Goal: Find specific page/section: Find specific page/section

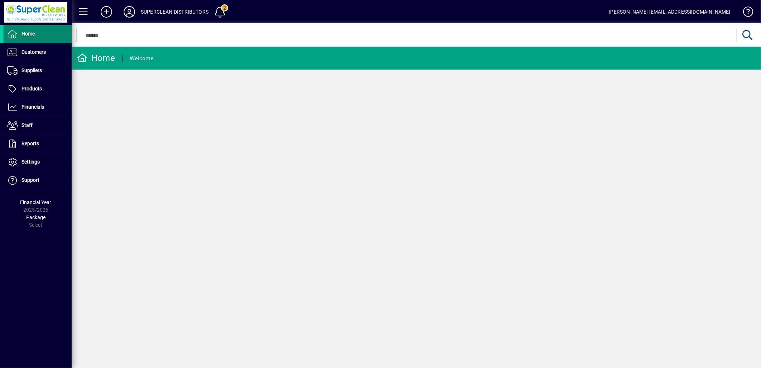
click at [29, 37] on span "Home" at bounding box center [19, 34] width 31 height 9
click at [30, 49] on span "Customers" at bounding box center [33, 52] width 24 height 6
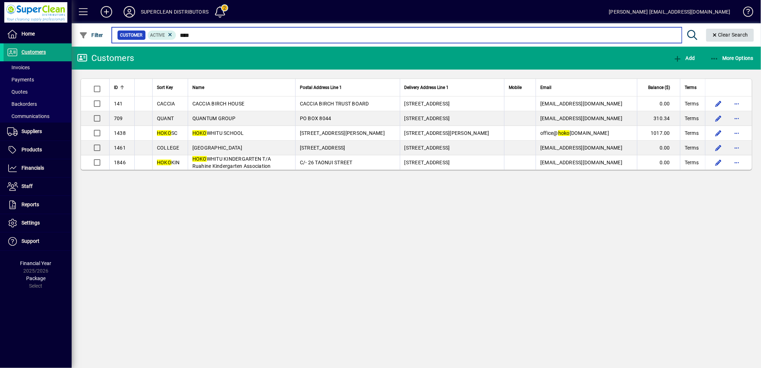
type input "****"
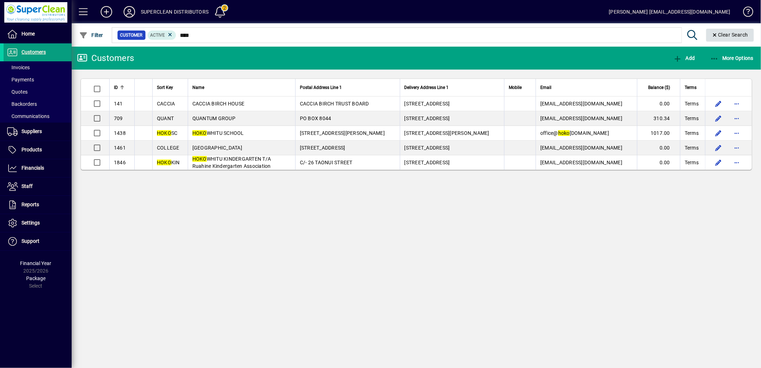
click at [733, 35] on span "Clear Search" at bounding box center [730, 35] width 37 height 6
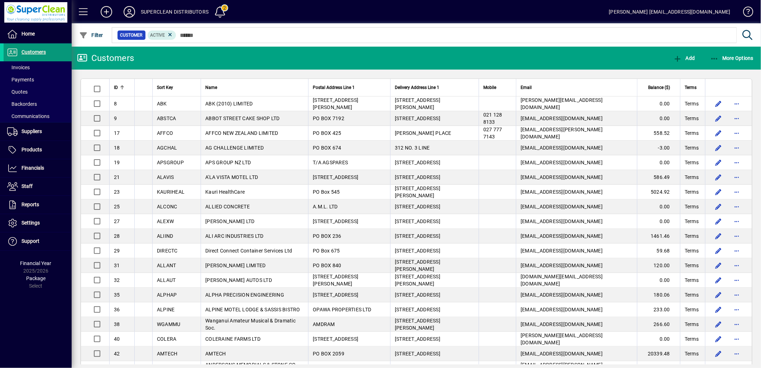
click at [35, 56] on span "Customers" at bounding box center [25, 52] width 42 height 9
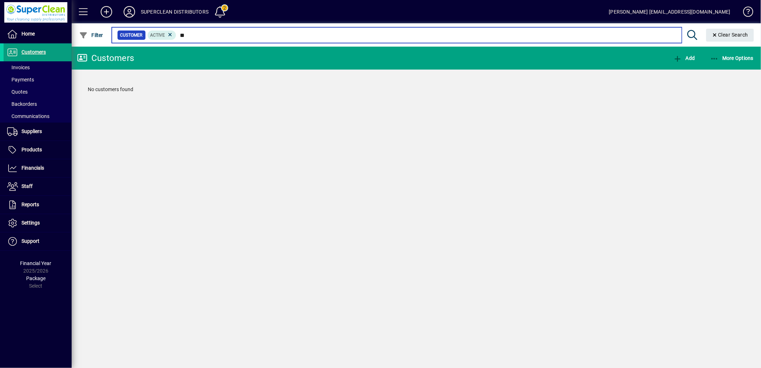
type input "*"
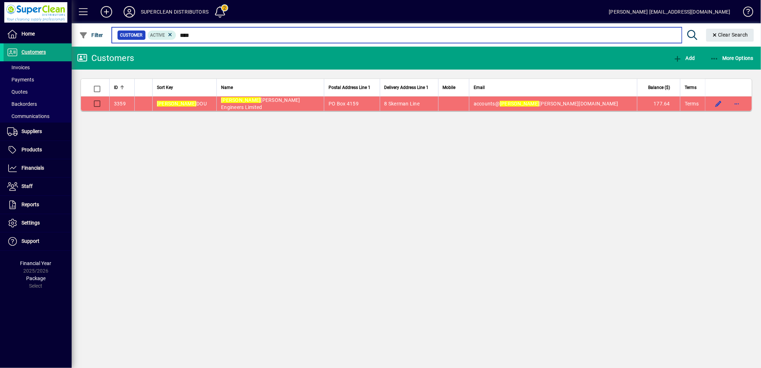
type input "****"
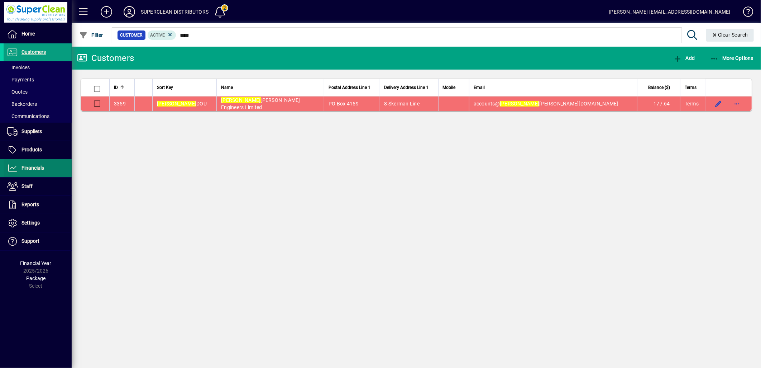
click at [43, 170] on span "Financials" at bounding box center [32, 168] width 23 height 6
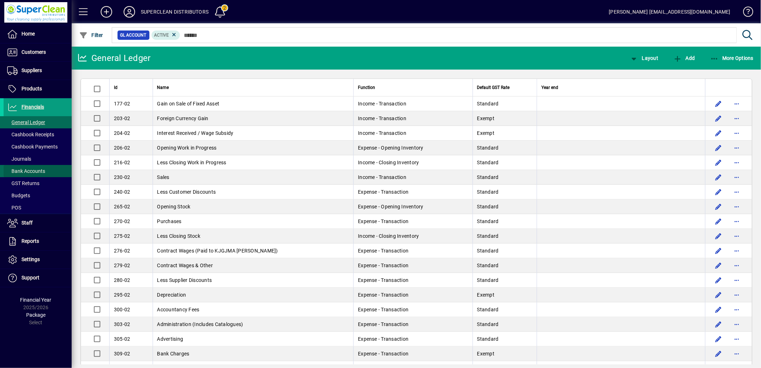
click at [52, 174] on span at bounding box center [38, 170] width 68 height 17
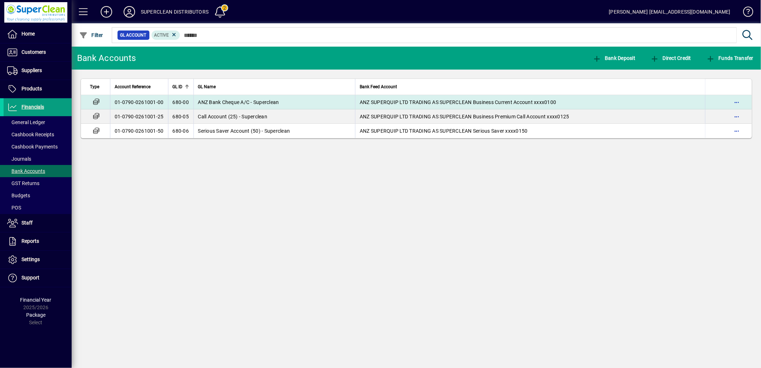
click at [176, 103] on span "680-00" at bounding box center [181, 102] width 16 height 6
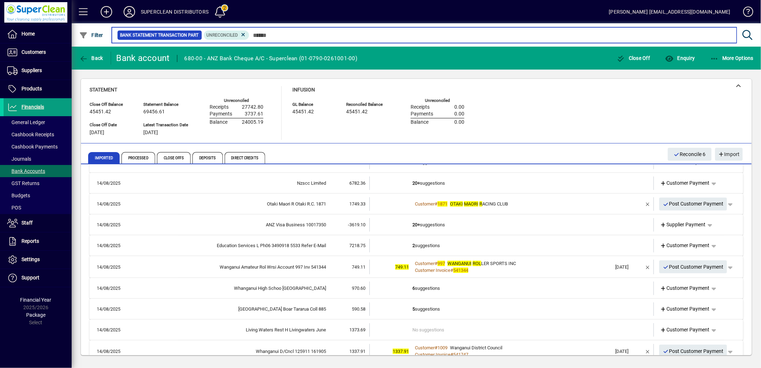
scroll to position [263, 0]
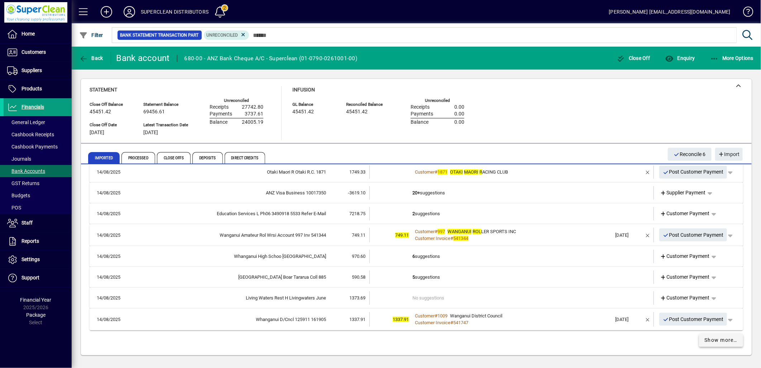
click at [712, 344] on span at bounding box center [721, 339] width 44 height 17
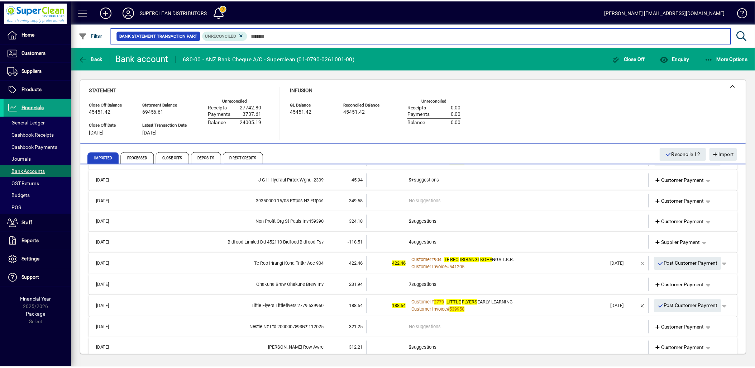
scroll to position [601, 0]
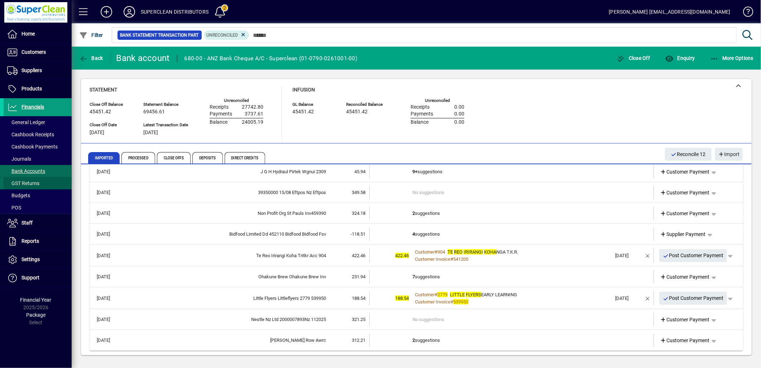
click at [33, 175] on span at bounding box center [38, 182] width 68 height 17
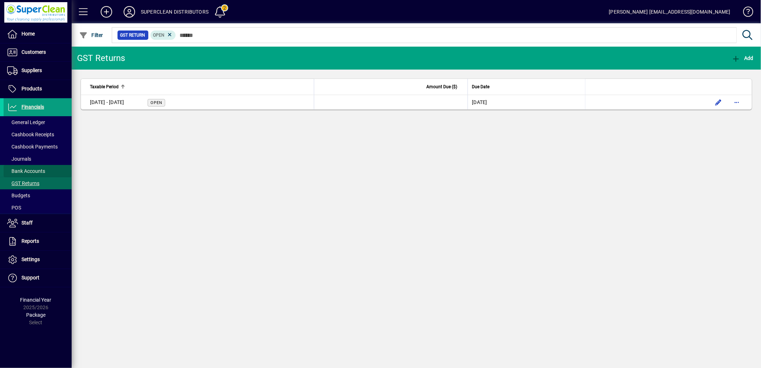
click at [22, 173] on span "Bank Accounts" at bounding box center [25, 171] width 42 height 8
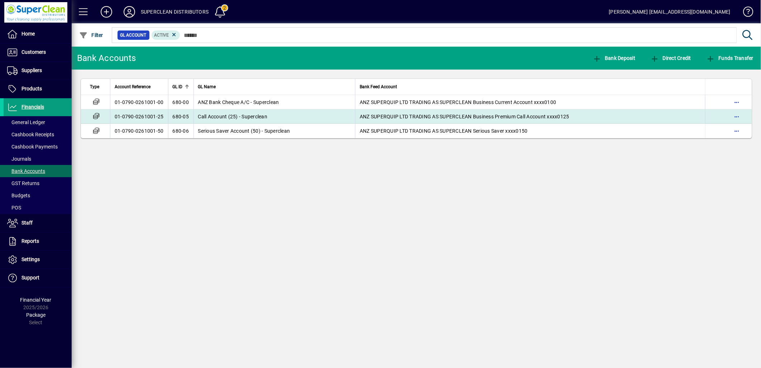
click at [264, 115] on span "Call Account (25) - Superclean" at bounding box center [233, 117] width 70 height 6
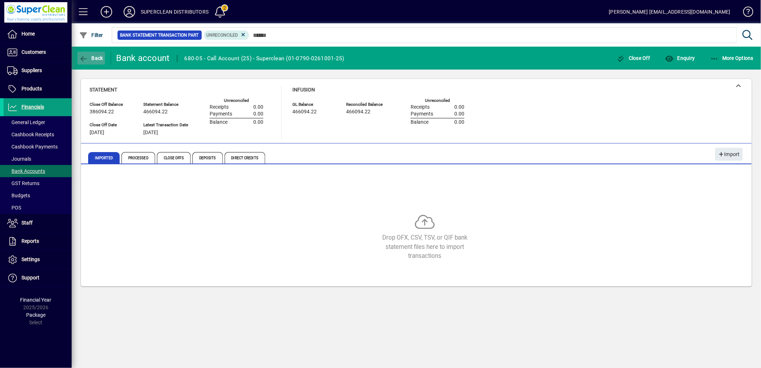
click at [92, 64] on span "button" at bounding box center [91, 57] width 28 height 17
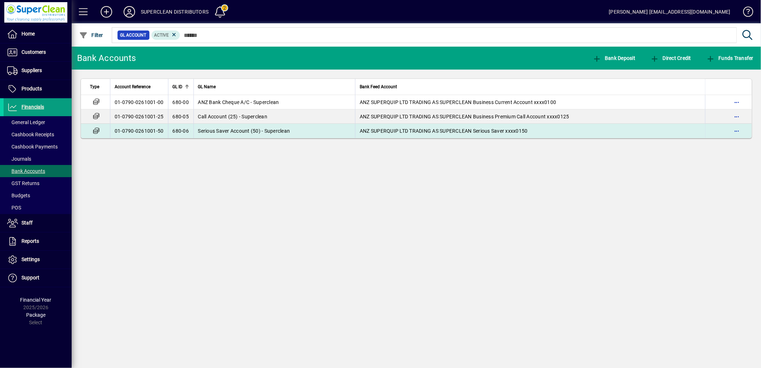
click at [274, 131] on span "Serious Saver Account (50) - Superclean" at bounding box center [244, 131] width 92 height 6
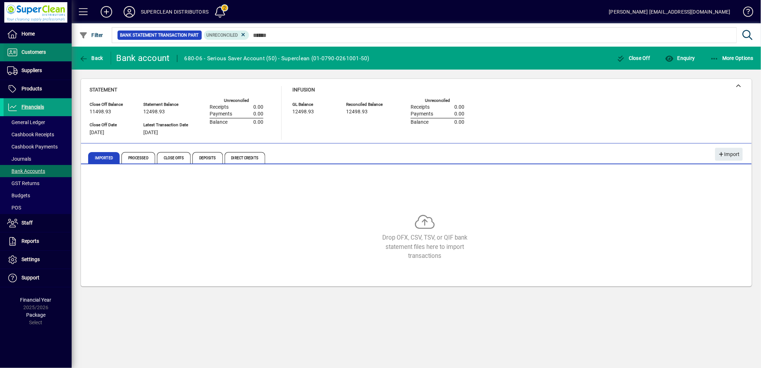
click at [29, 51] on span "Customers" at bounding box center [33, 52] width 24 height 6
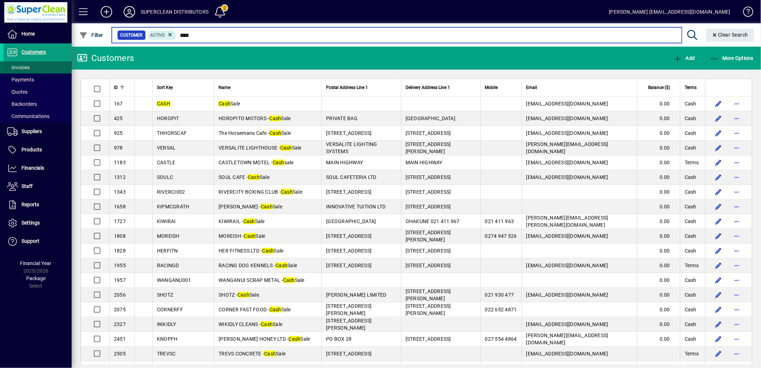
type input "****"
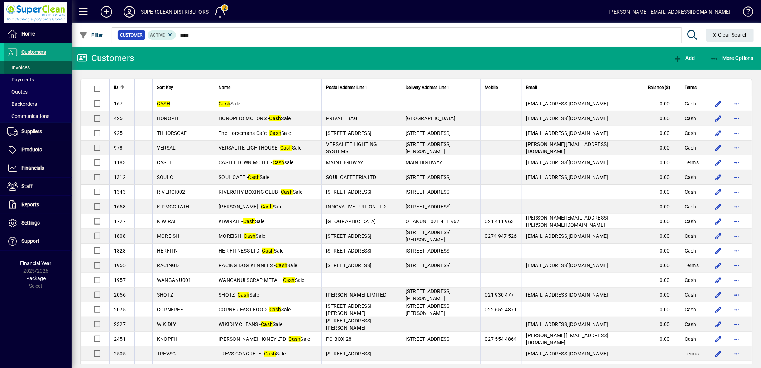
click at [42, 69] on span at bounding box center [38, 67] width 68 height 17
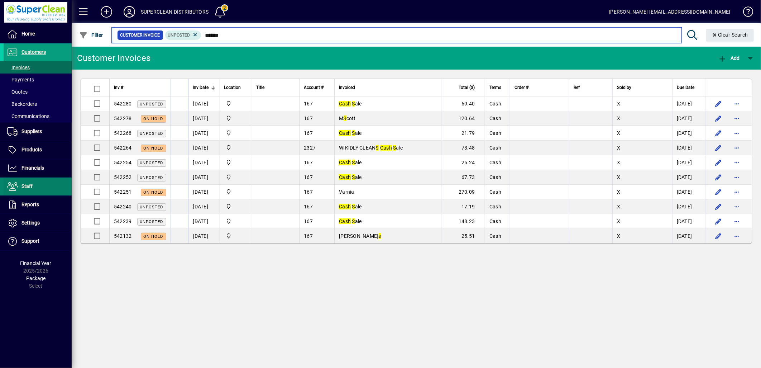
type input "******"
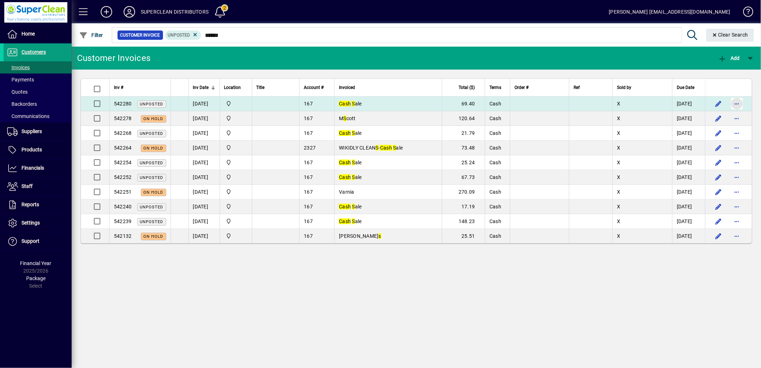
click at [739, 104] on span "button" at bounding box center [736, 103] width 17 height 17
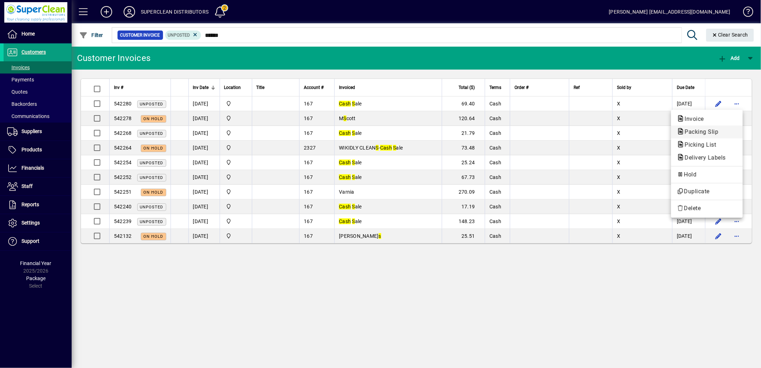
click at [702, 130] on span "Packing Slip" at bounding box center [699, 131] width 45 height 7
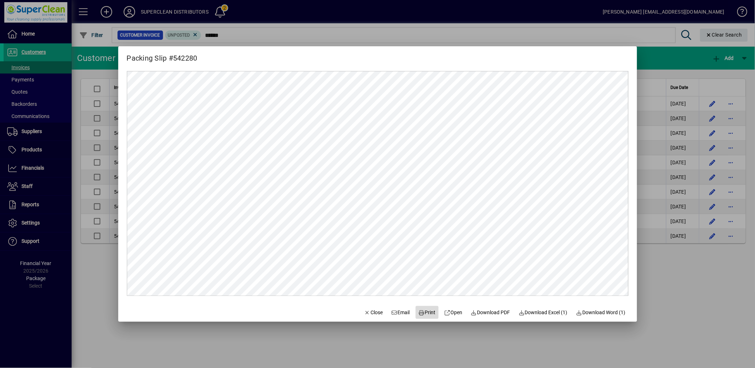
click at [427, 311] on span "Print" at bounding box center [426, 312] width 17 height 8
click at [364, 313] on span "Close" at bounding box center [373, 312] width 19 height 8
